Goal: Find specific page/section

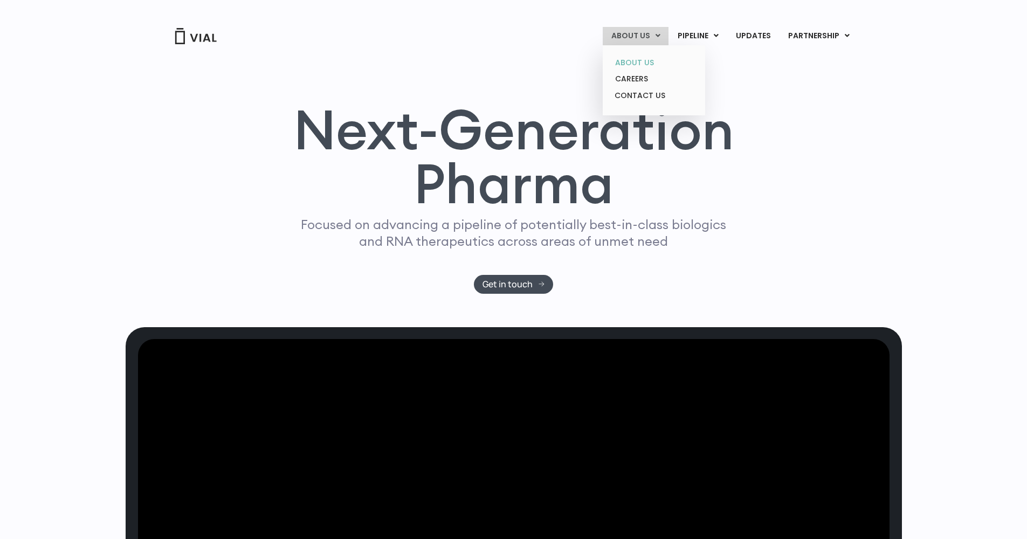
click at [646, 62] on link "ABOUT US" at bounding box center [654, 62] width 94 height 17
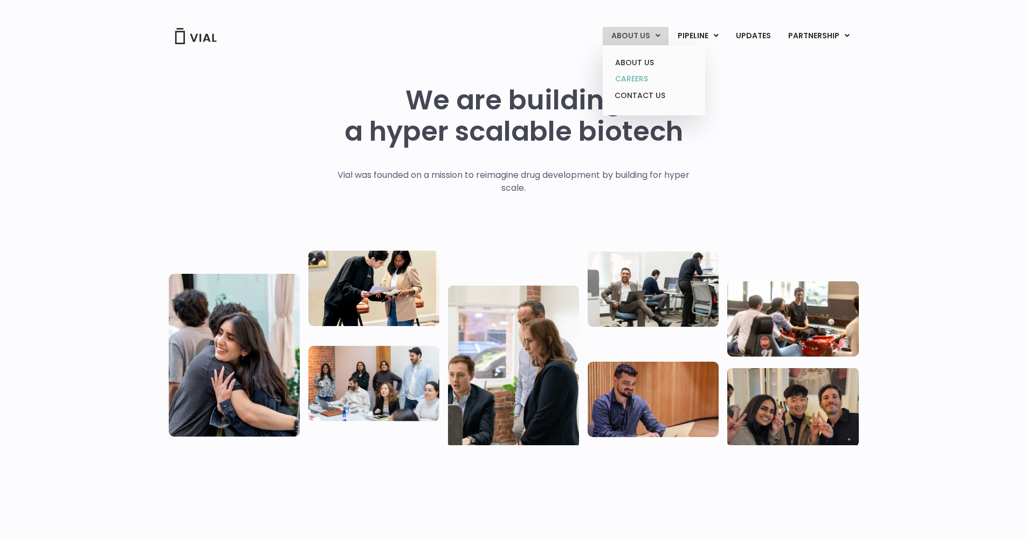
click at [647, 78] on link "CAREERS" at bounding box center [654, 79] width 94 height 17
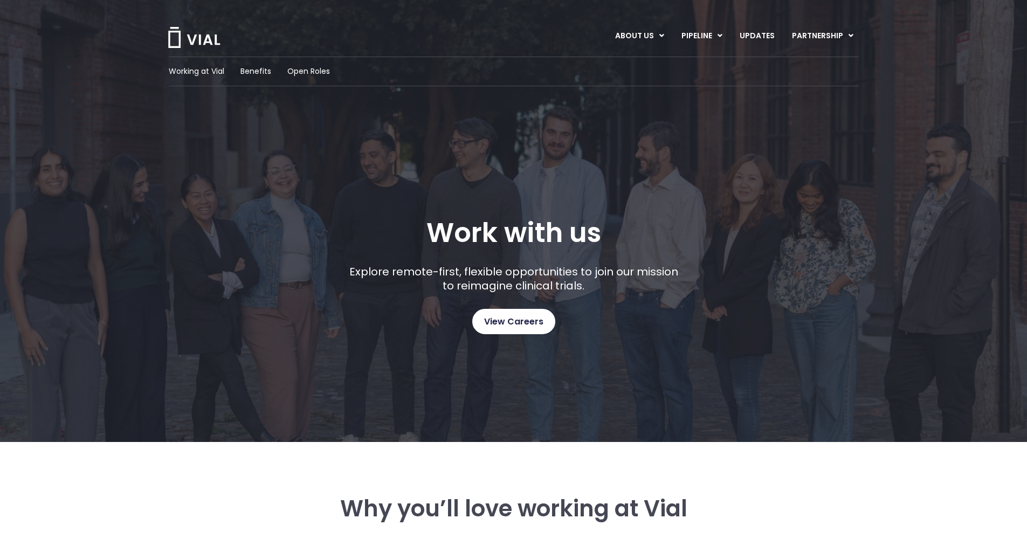
click at [523, 323] on span "View Careers" at bounding box center [513, 322] width 59 height 14
